Goal: Transaction & Acquisition: Purchase product/service

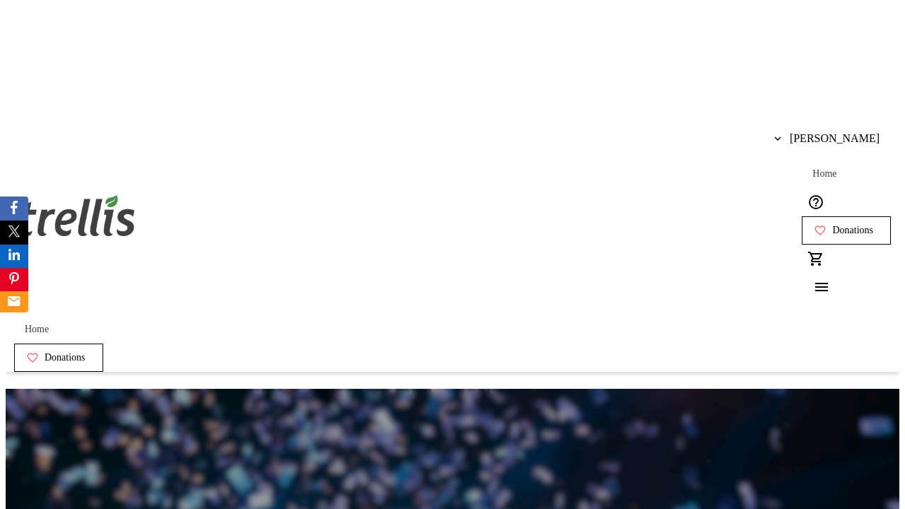
click at [832, 225] on span "Donations" at bounding box center [852, 230] width 41 height 11
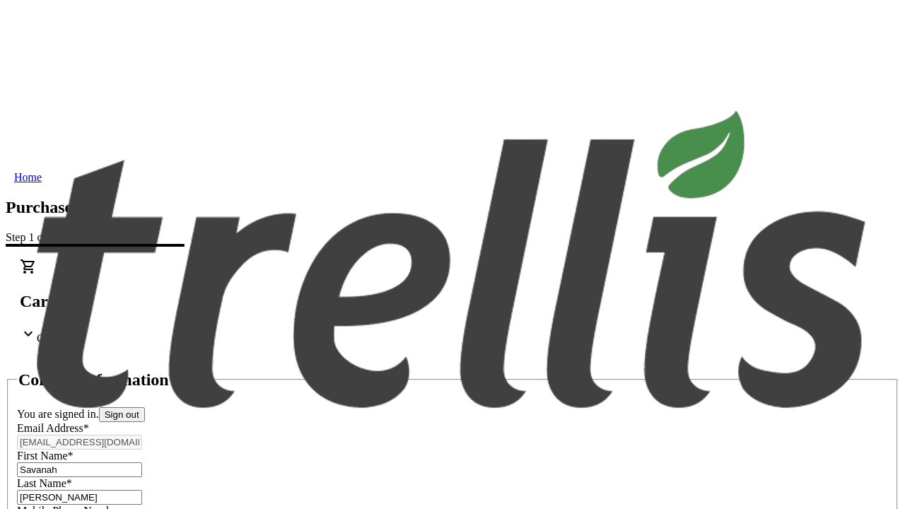
select select "CA"
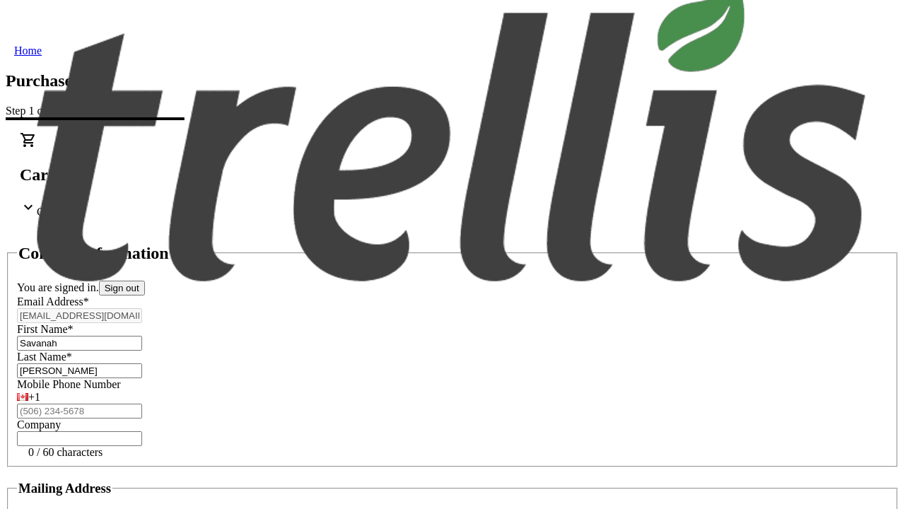
type input "[STREET_ADDRESS][PERSON_NAME]"
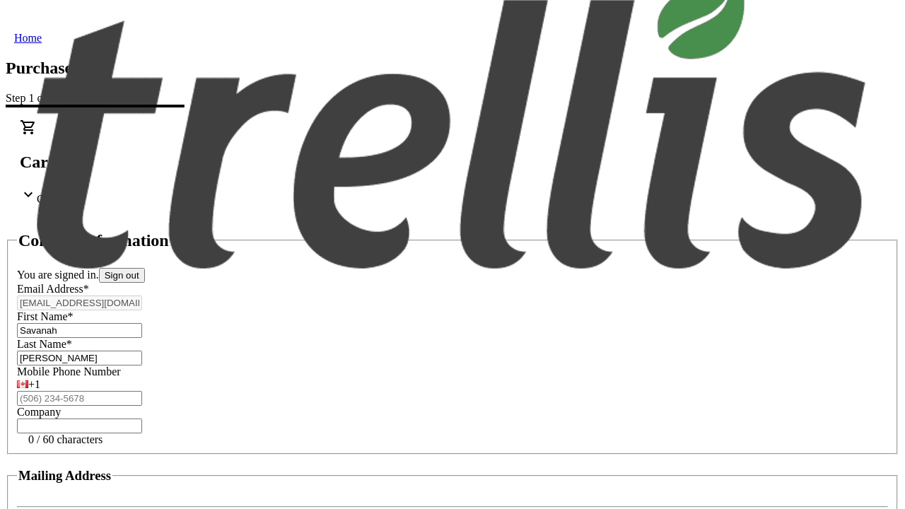
type input "Kelowna"
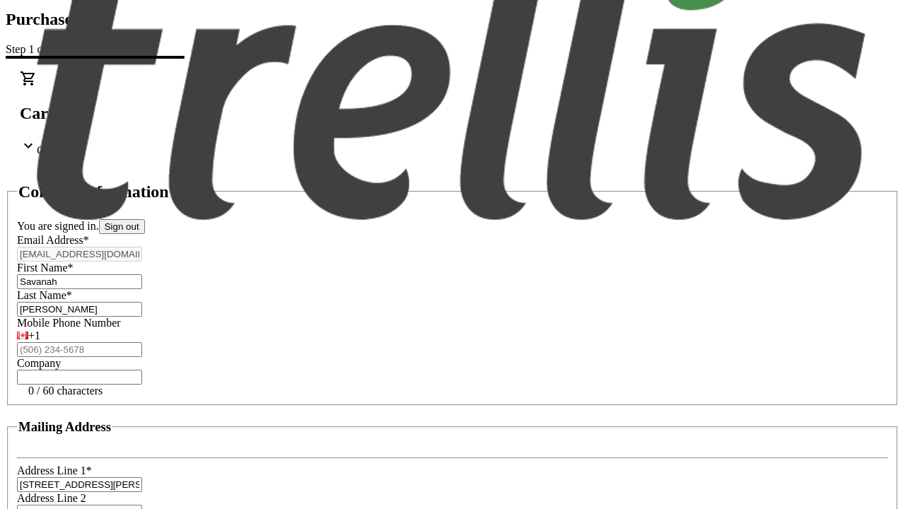
select select "BC"
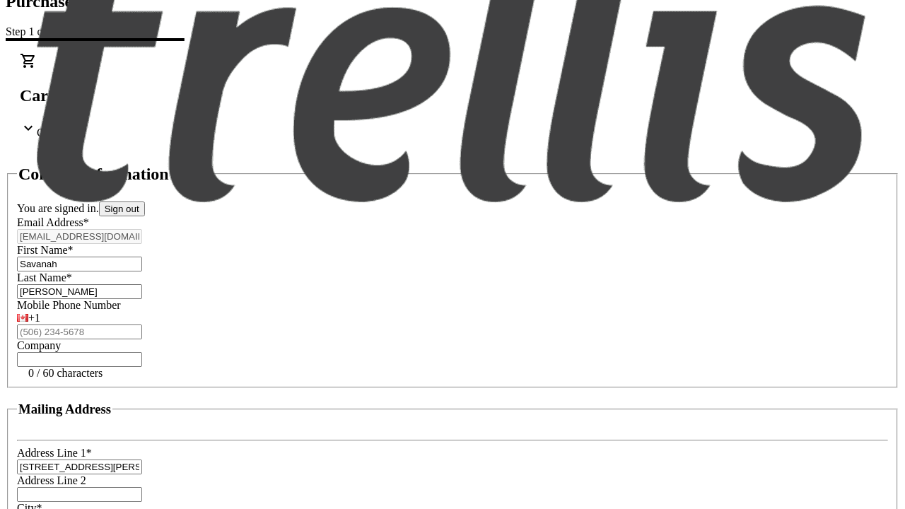
type input "Kelowna"
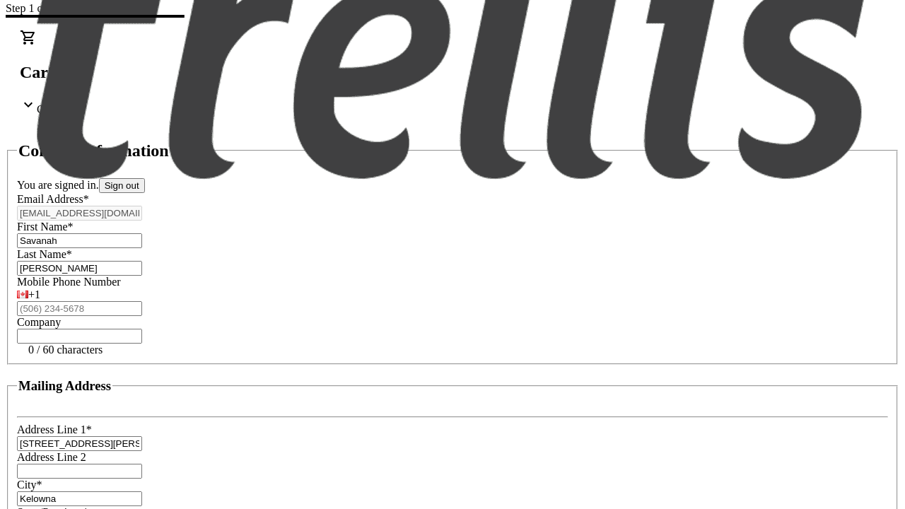
type input "V1Y 0C2"
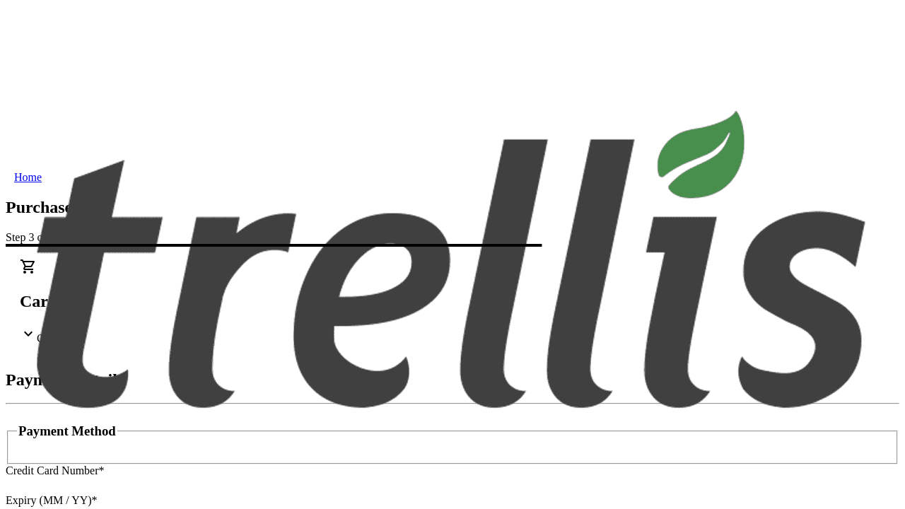
type input "V1Y 0C2"
